Goal: Task Accomplishment & Management: Manage account settings

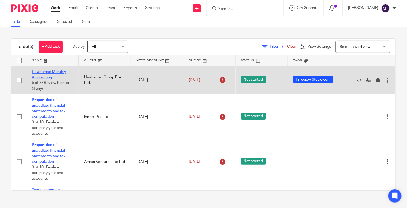
click at [41, 73] on link "Hawksman Monthly Accounting" at bounding box center [49, 74] width 35 height 9
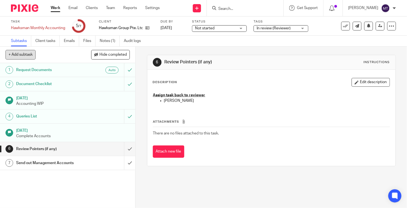
click at [32, 55] on button "+ Add subtask" at bounding box center [20, 54] width 30 height 9
click at [102, 186] on div "1 Request Documents Auto 2 Document Checklist 2 Sep 2025 Accounting WIP 4 Queri…" at bounding box center [67, 135] width 135 height 145
click at [84, 58] on input "text" at bounding box center [47, 54] width 85 height 9
type input "MT: Approved for sending to client on 26 Sept 2025"
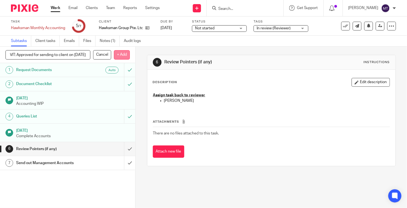
scroll to position [0, 0]
click at [124, 55] on p "+ Add" at bounding box center [122, 54] width 16 height 9
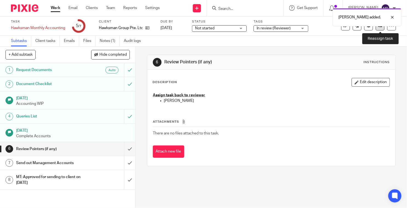
click at [382, 28] on icon at bounding box center [380, 26] width 4 height 4
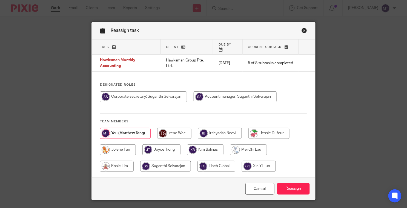
click at [225, 92] on input "radio" at bounding box center [235, 96] width 83 height 11
radio input "true"
click at [293, 186] on input "Reassign" at bounding box center [293, 189] width 33 height 12
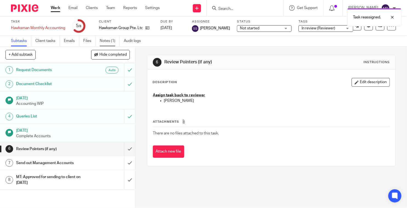
click at [107, 42] on link "Notes (1)" at bounding box center [110, 41] width 20 height 11
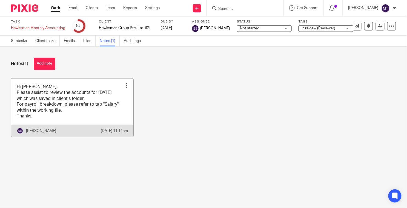
click at [129, 85] on div at bounding box center [126, 84] width 5 height 5
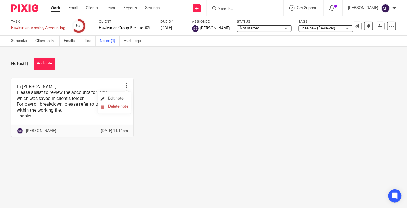
click at [116, 100] on span "Edit note" at bounding box center [115, 98] width 15 height 4
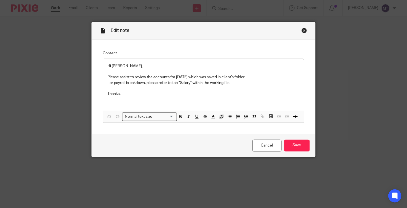
click at [144, 100] on div "Hi Matthew, Please assist to review the accounts for August 2025 which was save…" at bounding box center [203, 85] width 201 height 52
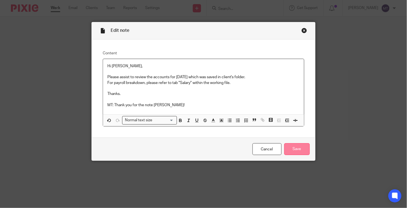
click at [290, 149] on input "Save" at bounding box center [296, 149] width 25 height 12
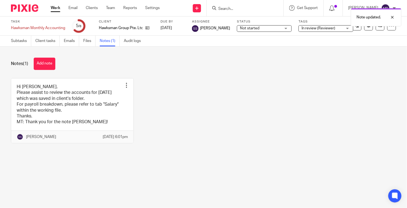
click at [32, 12] on div at bounding box center [22, 8] width 45 height 16
click at [33, 6] on img at bounding box center [24, 7] width 27 height 7
